Goal: Transaction & Acquisition: Subscribe to service/newsletter

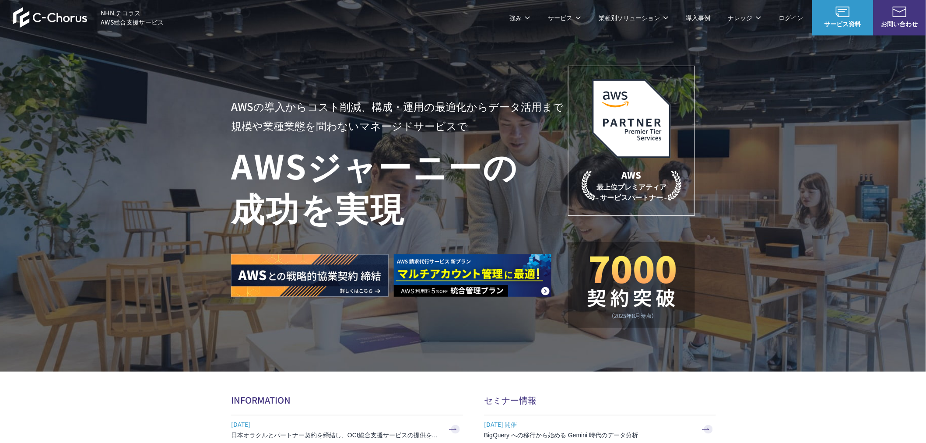
click at [282, 73] on link "AWS請求代行サービス" at bounding box center [269, 74] width 62 height 9
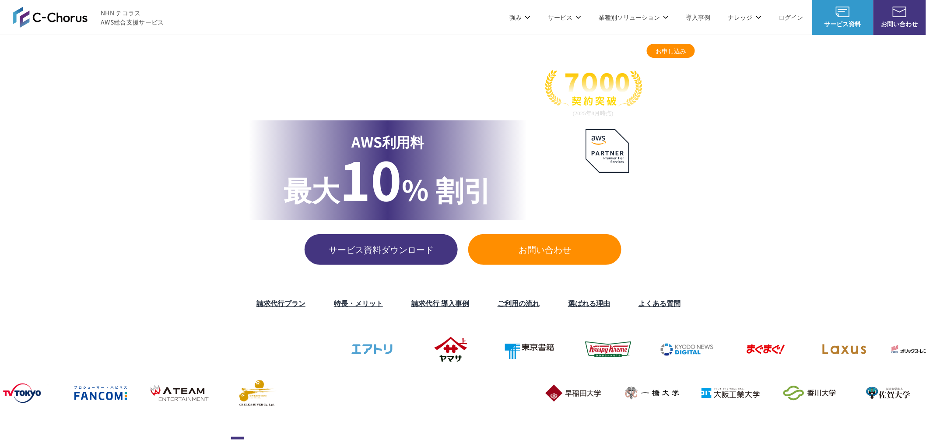
click at [287, 88] on link "8%割引 / 10%割引 / 個別割引プラン" at bounding box center [287, 87] width 99 height 9
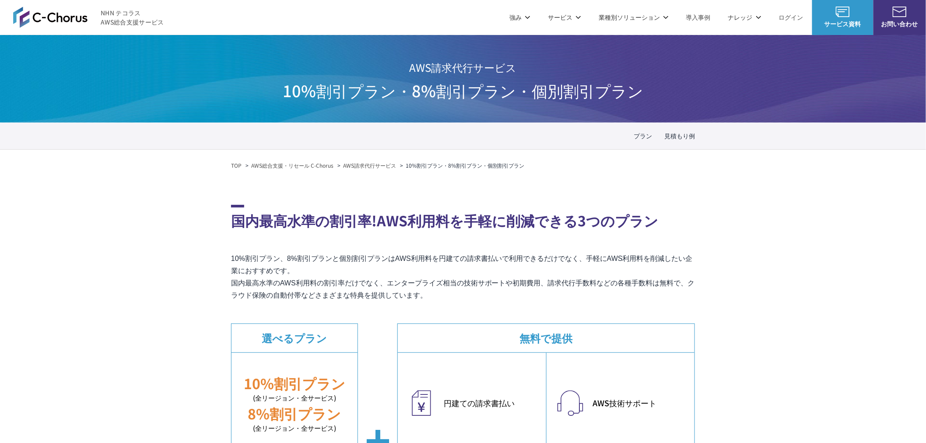
click at [268, 106] on dd "8%割引 / 10%割引 / 個別割引プラン 統合管理プラン 定額チケットプラン AWS Marketplace割引サービス AWS初心者向けパーソナルレクチ…" at bounding box center [288, 124] width 101 height 83
click at [270, 102] on link "統合管理プラン" at bounding box center [259, 100] width 43 height 9
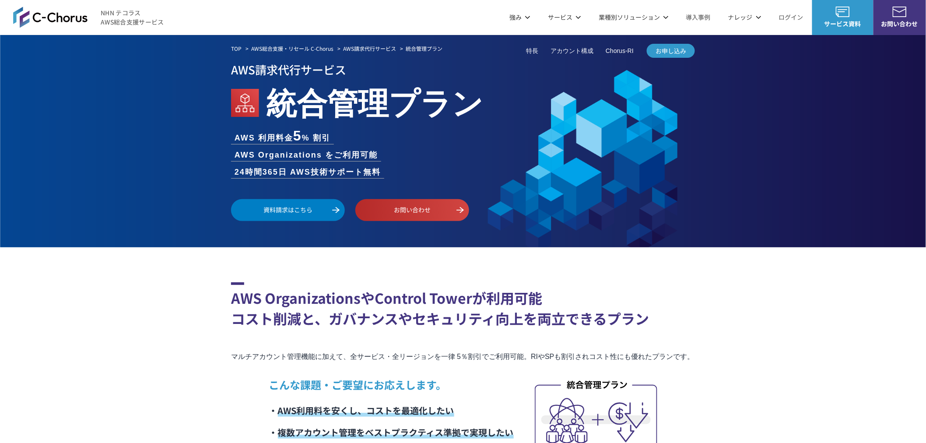
scroll to position [194, 0]
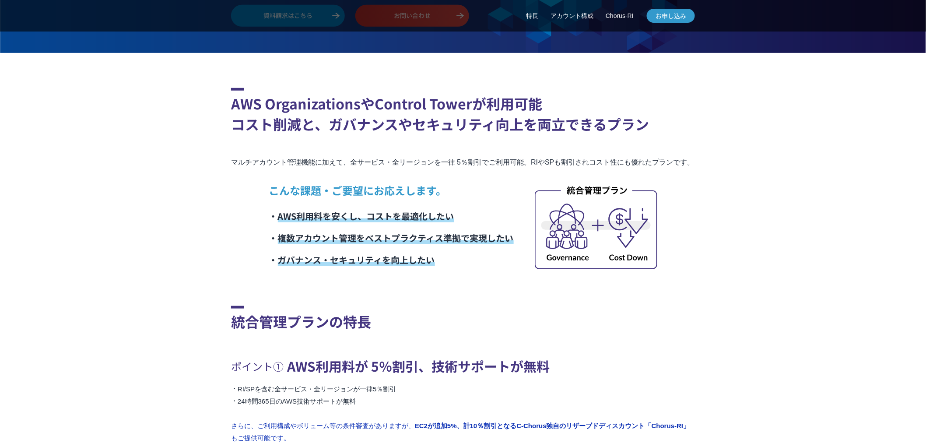
click at [678, 14] on span "お申し込み" at bounding box center [671, 15] width 48 height 9
